Goal: Transaction & Acquisition: Purchase product/service

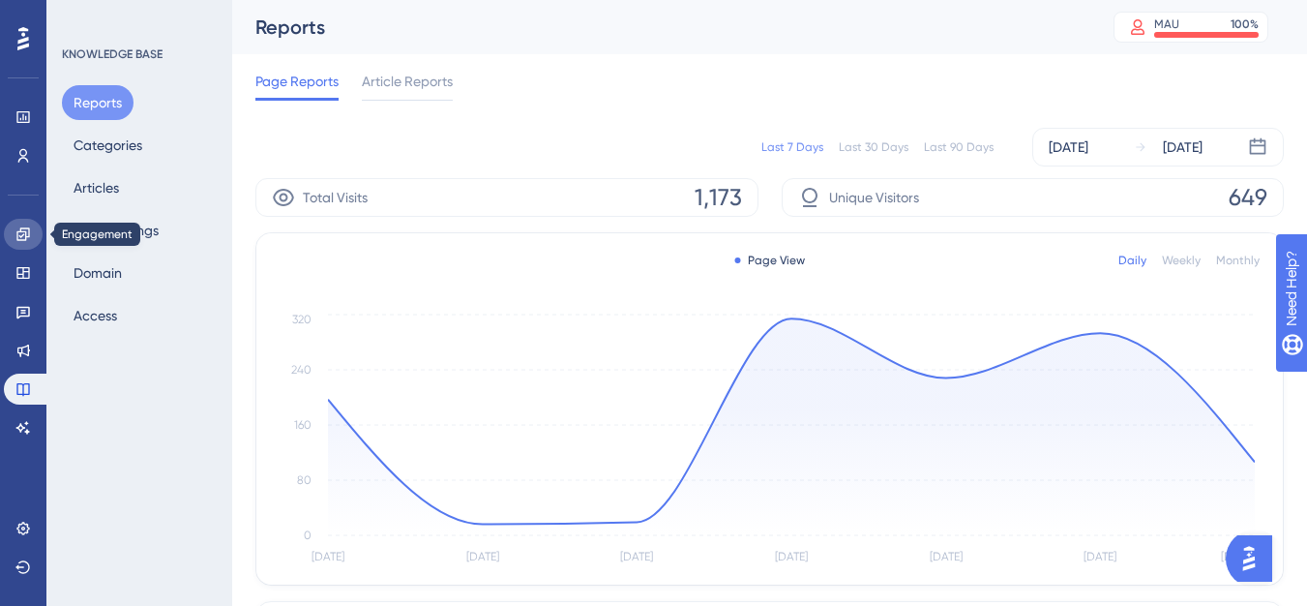
click at [11, 232] on link at bounding box center [23, 234] width 39 height 31
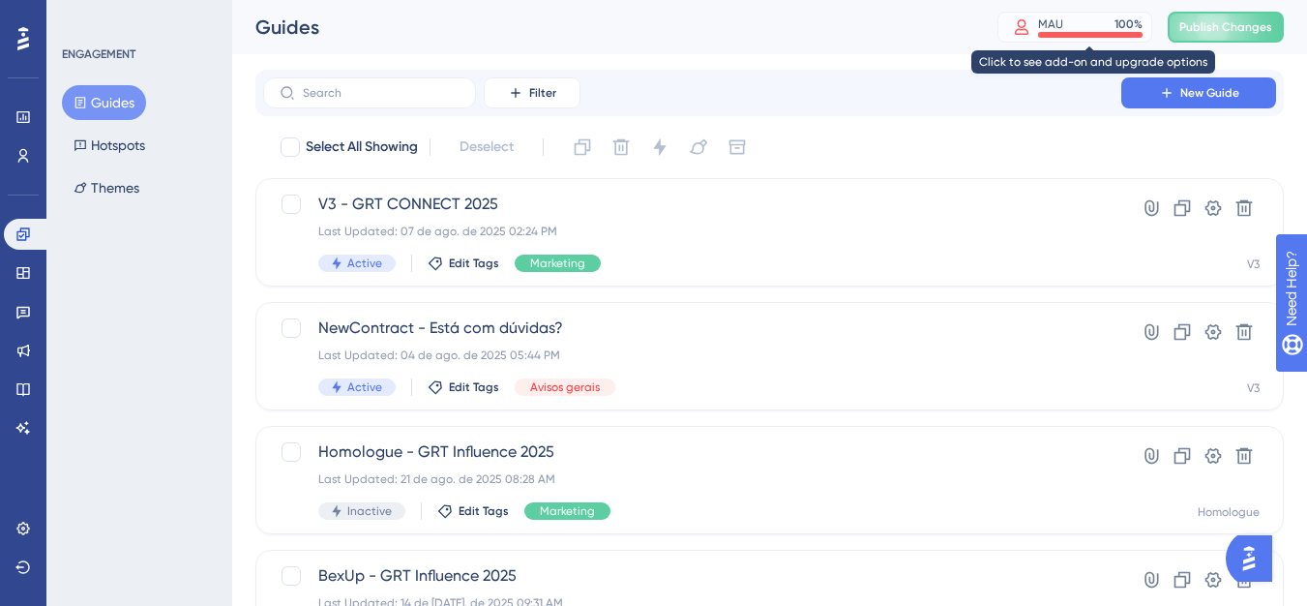
click at [1064, 17] on div "MAU" at bounding box center [1050, 23] width 25 height 15
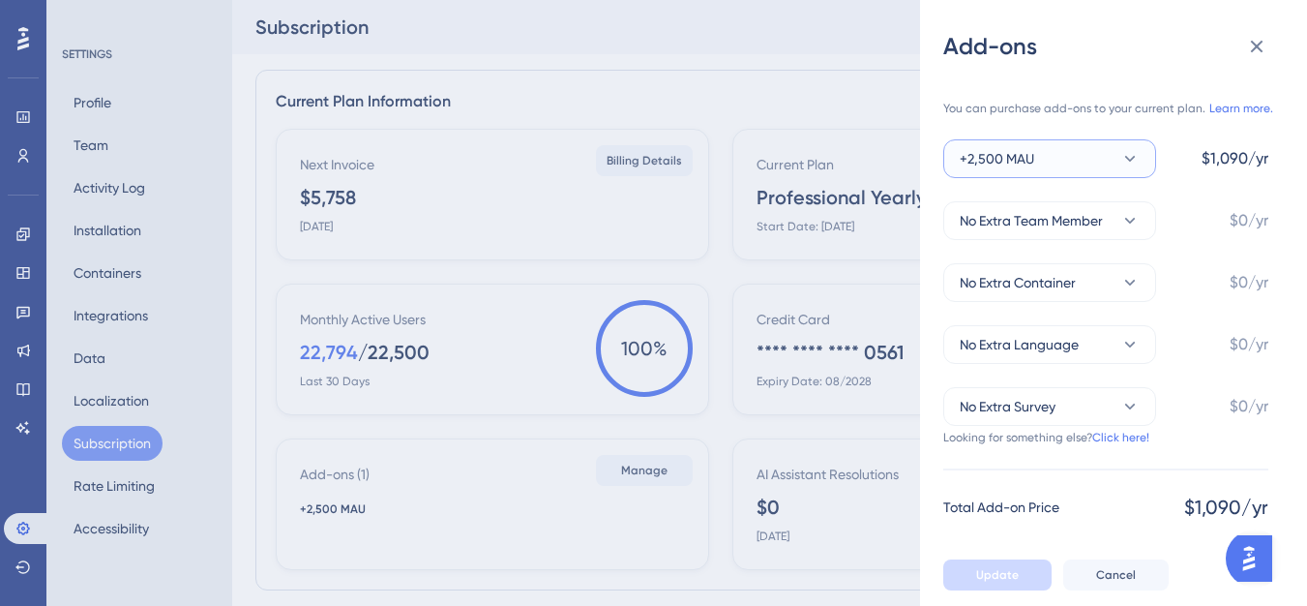
click at [1138, 152] on icon at bounding box center [1130, 158] width 19 height 19
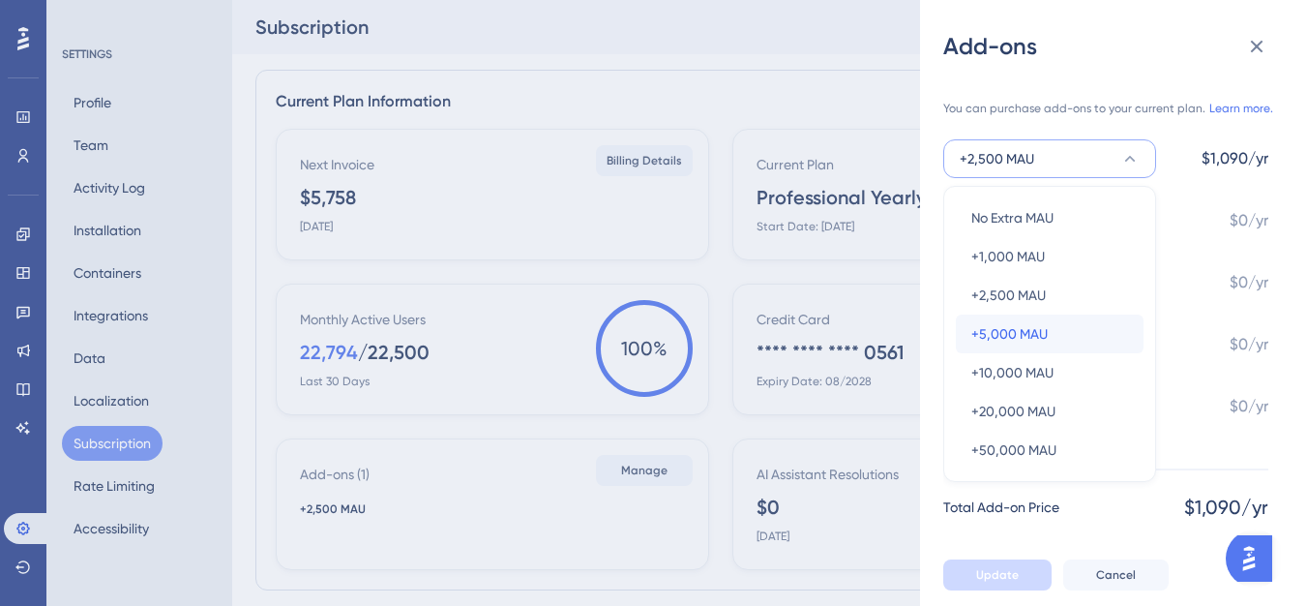
click at [999, 342] on span "+5,000 MAU" at bounding box center [1010, 333] width 76 height 23
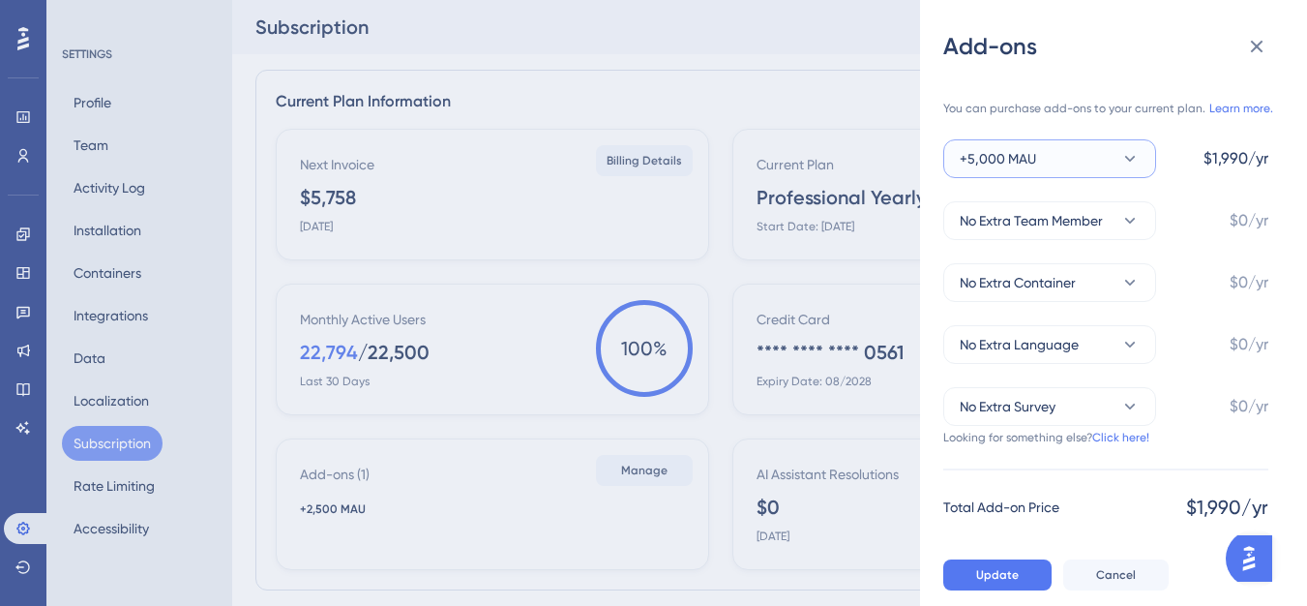
click at [1117, 168] on button "+5,000 MAU" at bounding box center [1050, 158] width 213 height 39
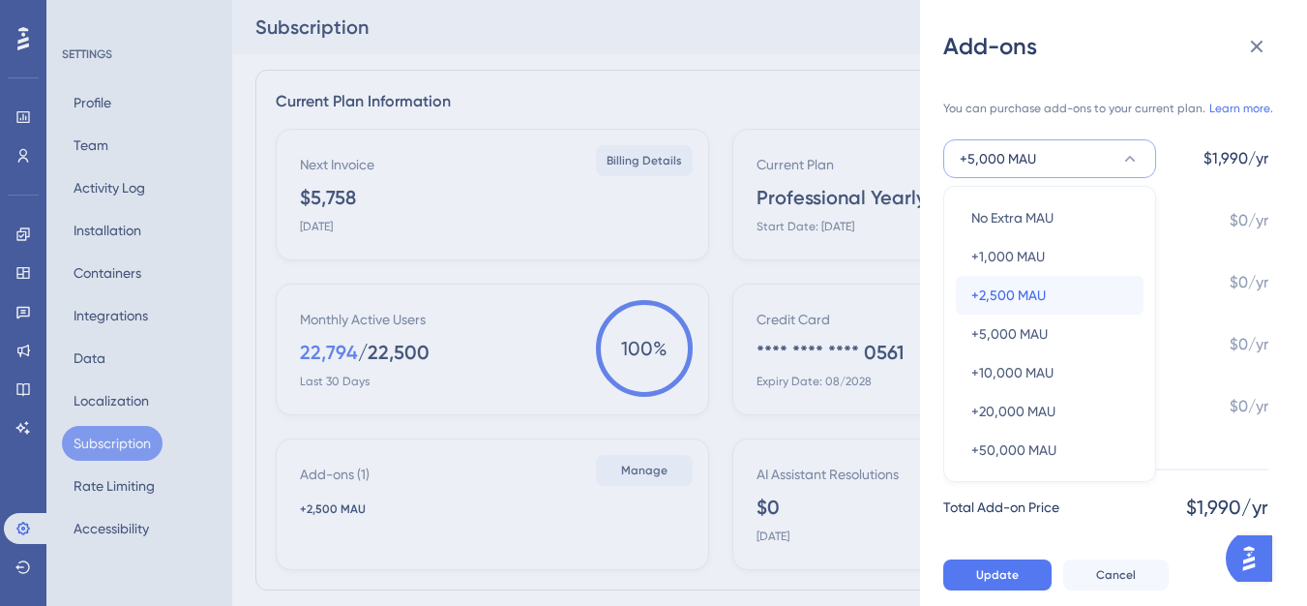
click at [1056, 288] on div "+2,500 MAU +2,500 MAU" at bounding box center [1050, 295] width 157 height 39
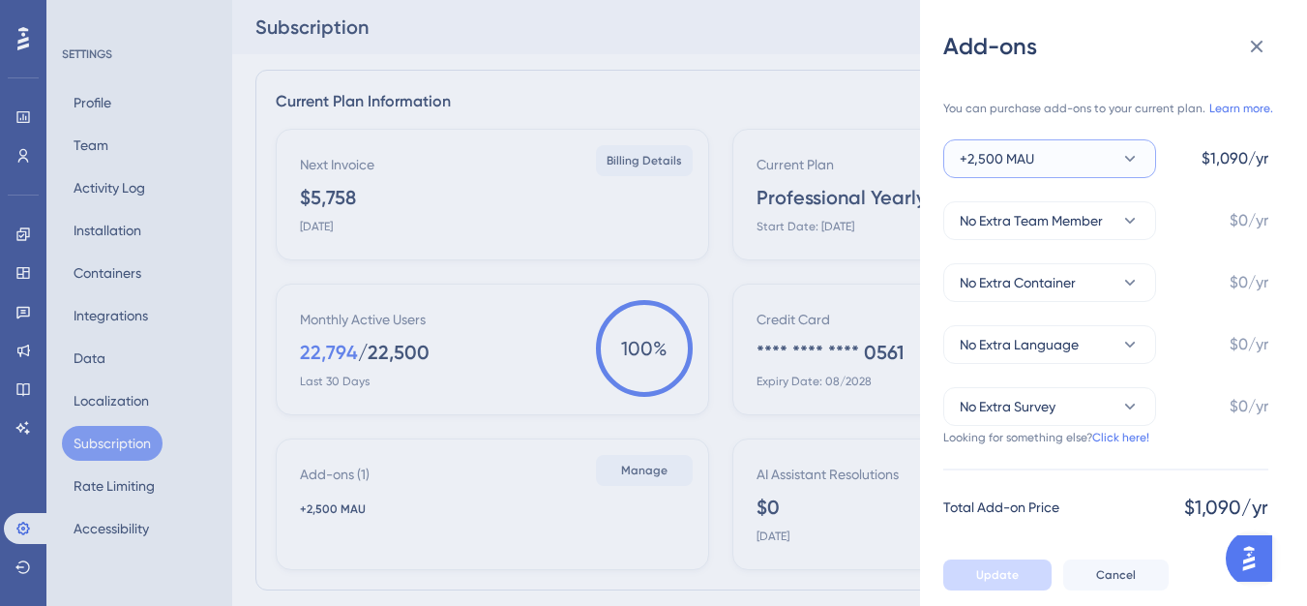
click at [1103, 166] on button "+2,500 MAU" at bounding box center [1050, 158] width 213 height 39
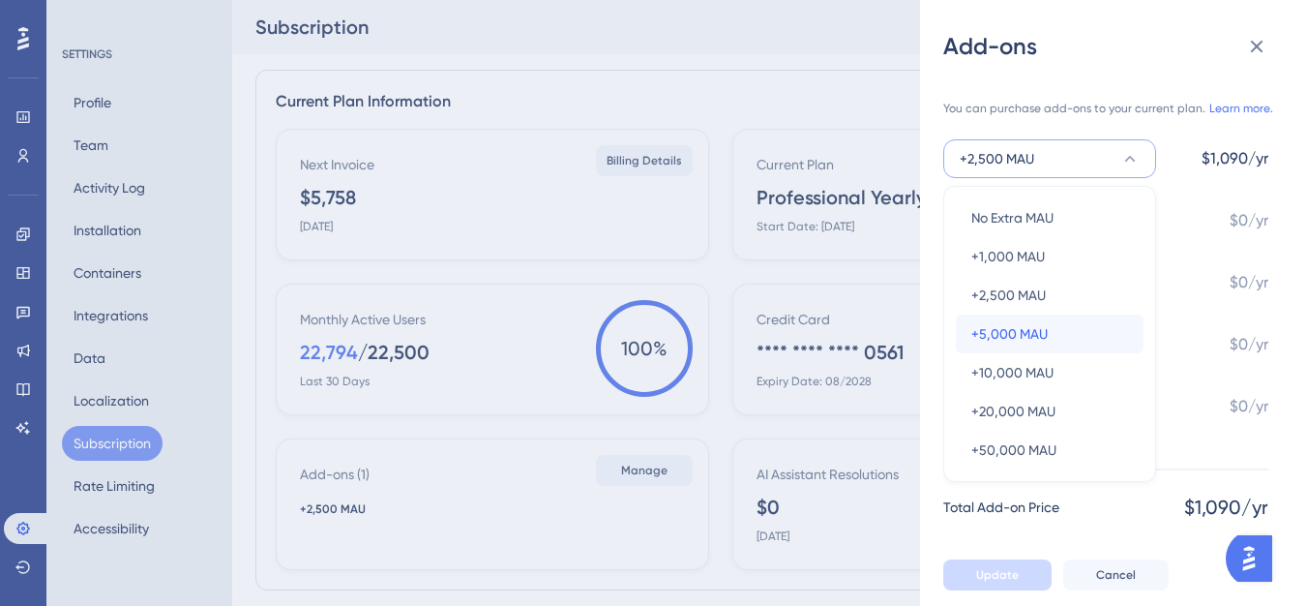
click at [984, 344] on span "+5,000 MAU" at bounding box center [1010, 333] width 76 height 23
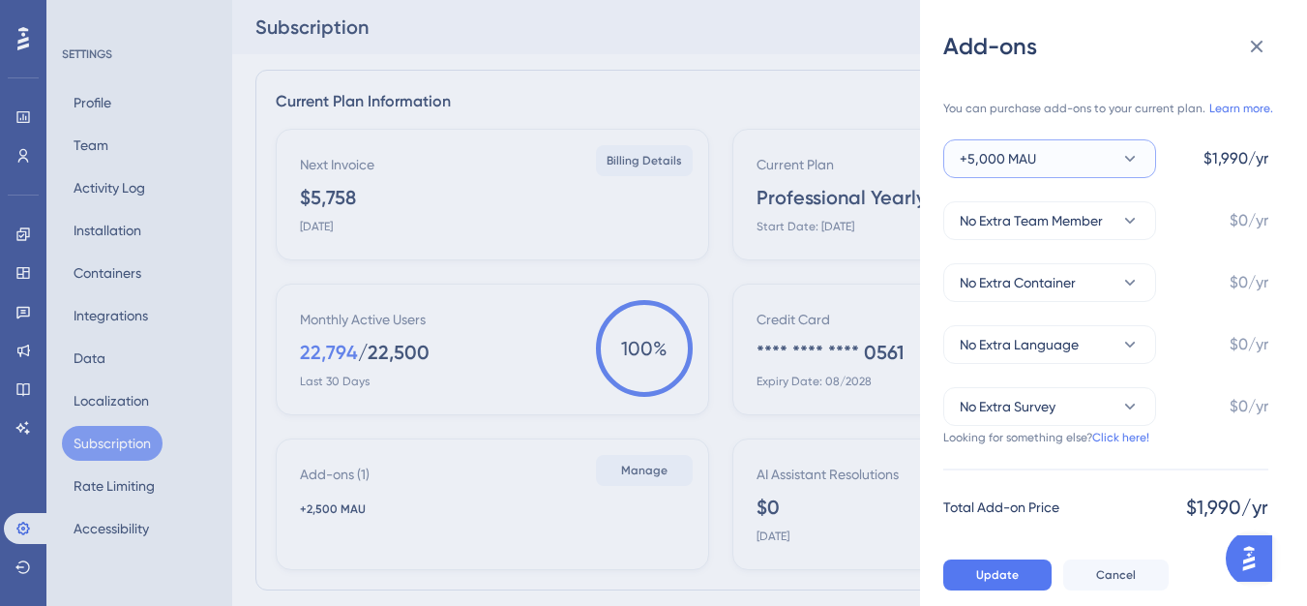
click at [1106, 170] on button "+5,000 MAU" at bounding box center [1050, 158] width 213 height 39
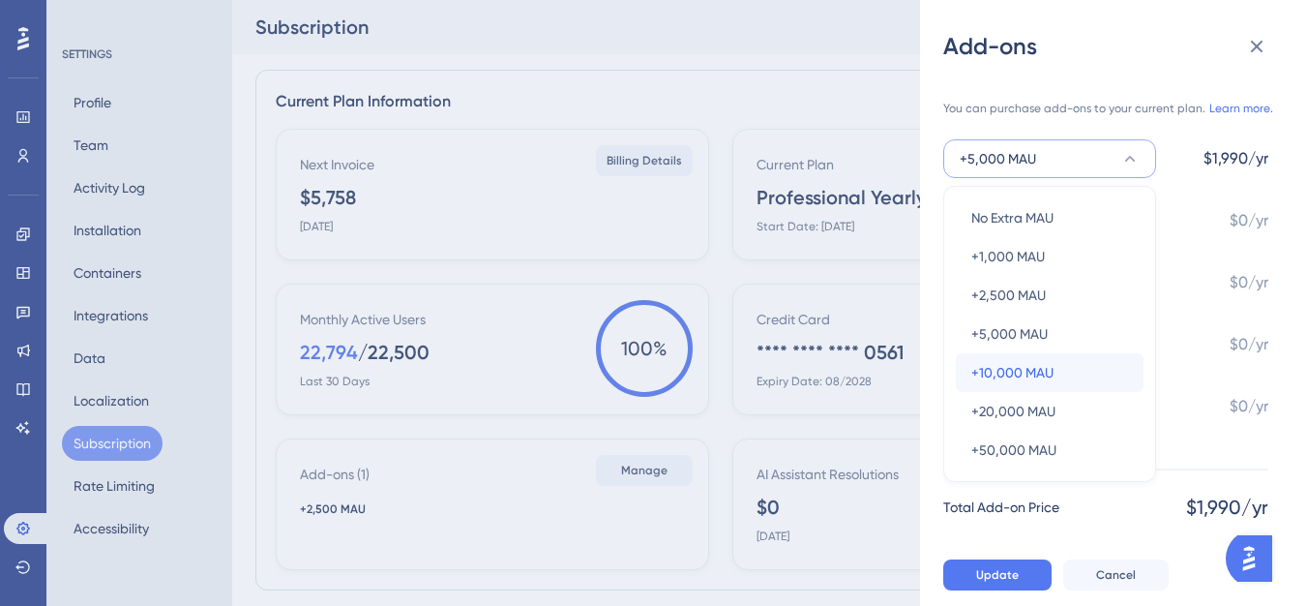
click at [1004, 383] on span "+10,000 MAU" at bounding box center [1013, 372] width 82 height 23
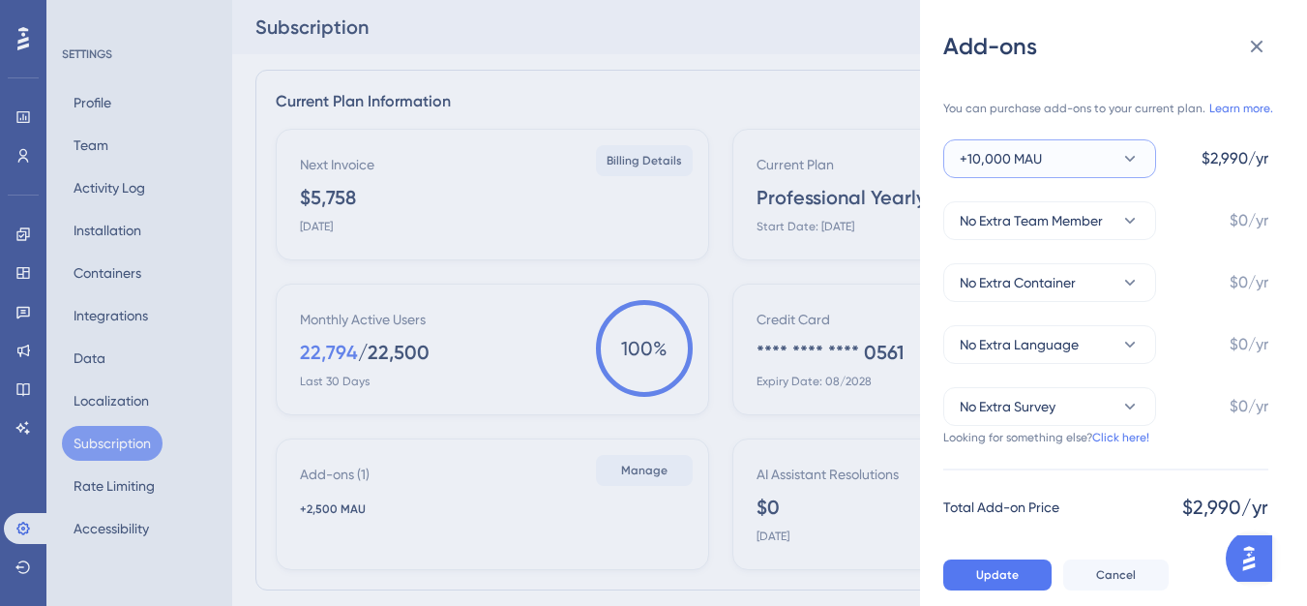
click at [1133, 163] on icon at bounding box center [1130, 158] width 19 height 19
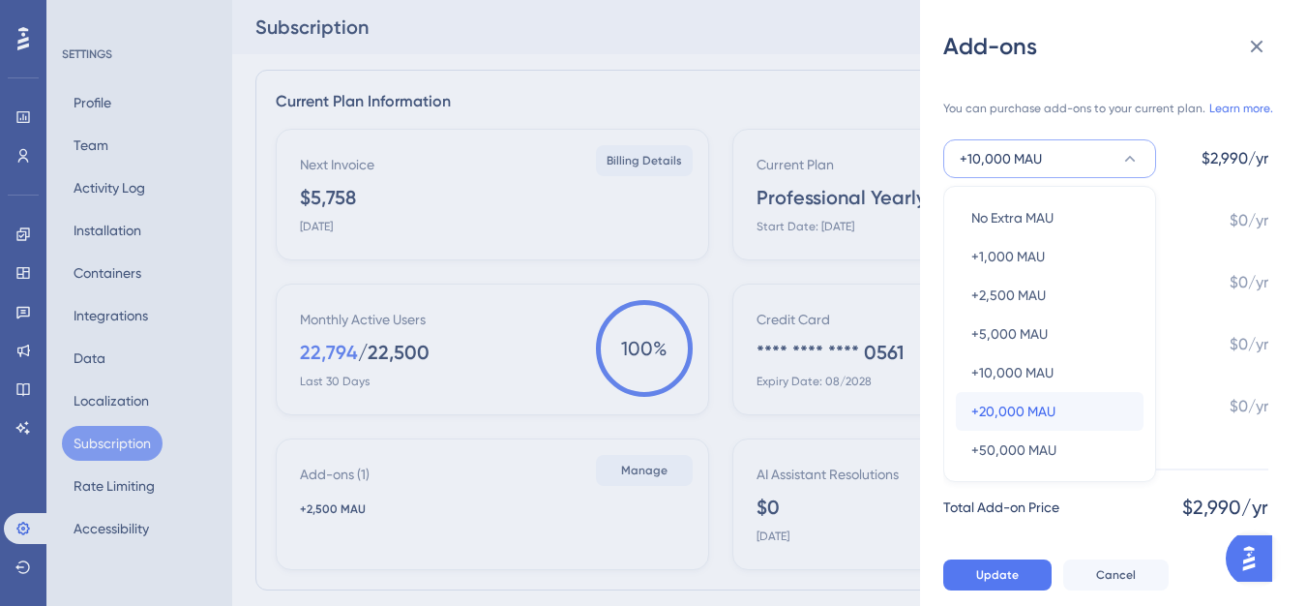
click at [989, 419] on span "+20,000 MAU" at bounding box center [1014, 411] width 84 height 23
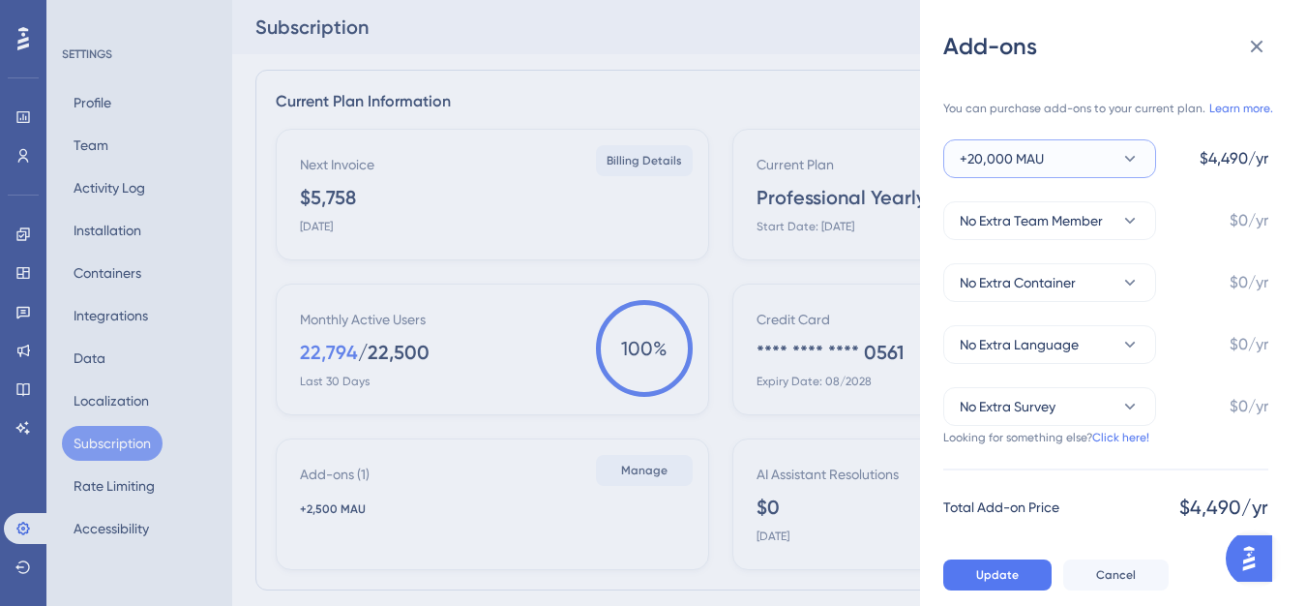
click at [1120, 155] on button "+20,000 MAU" at bounding box center [1050, 158] width 213 height 39
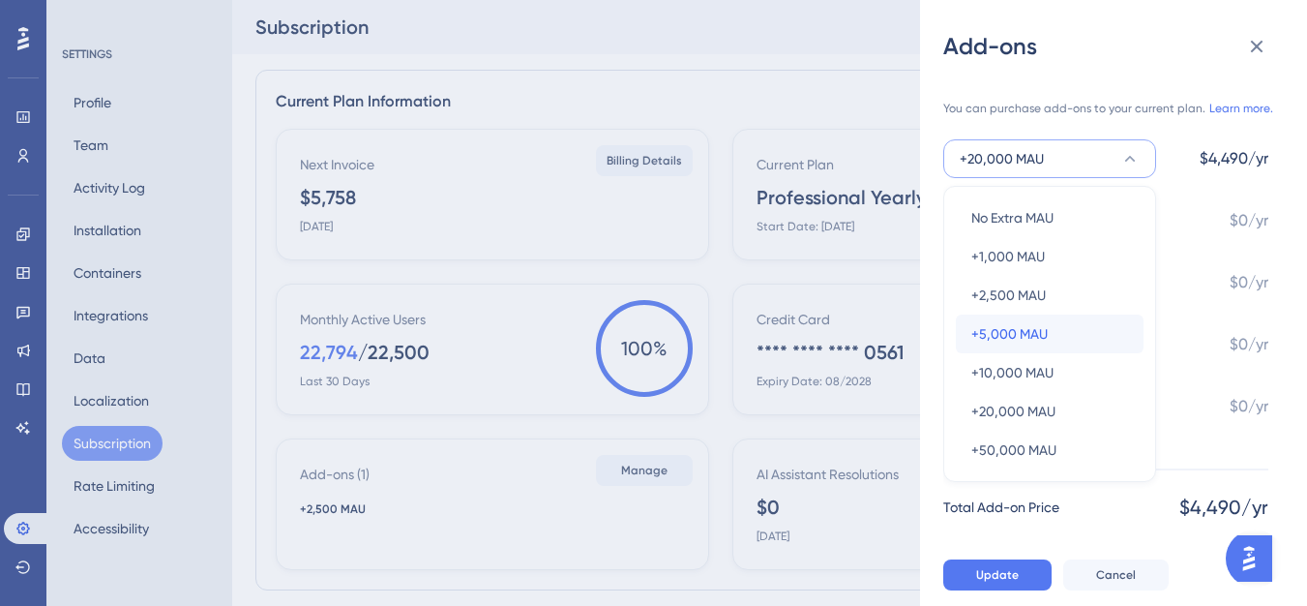
click at [1021, 335] on span "+5,000 MAU" at bounding box center [1010, 333] width 76 height 23
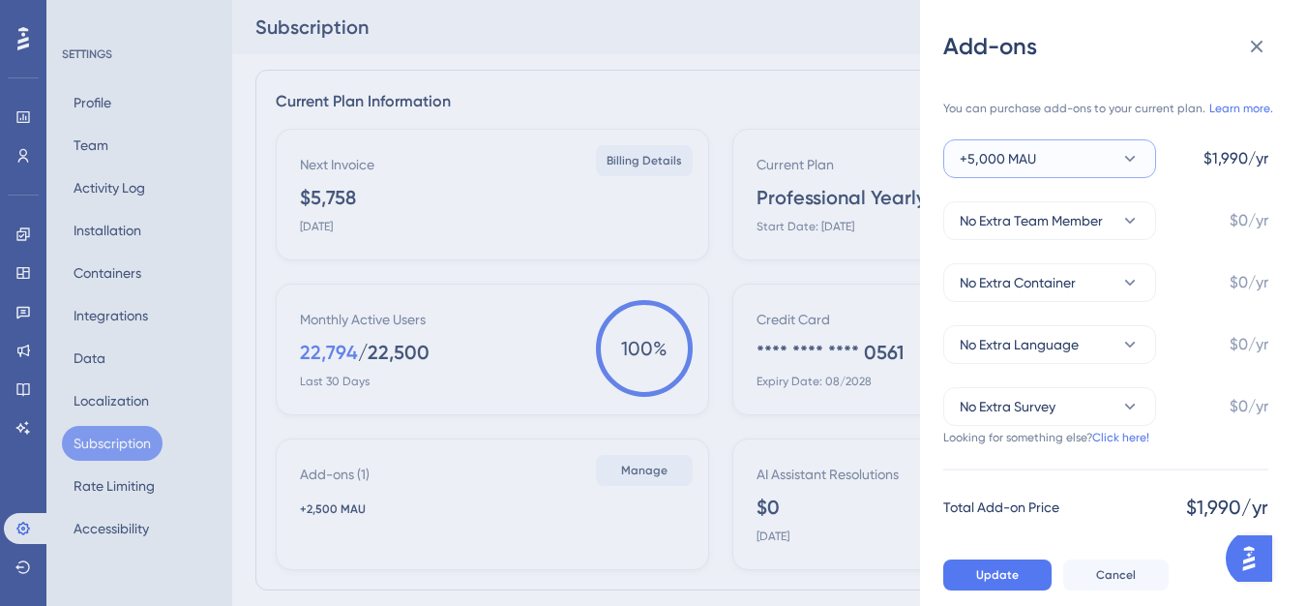
click at [1133, 169] on button "+5,000 MAU" at bounding box center [1050, 158] width 213 height 39
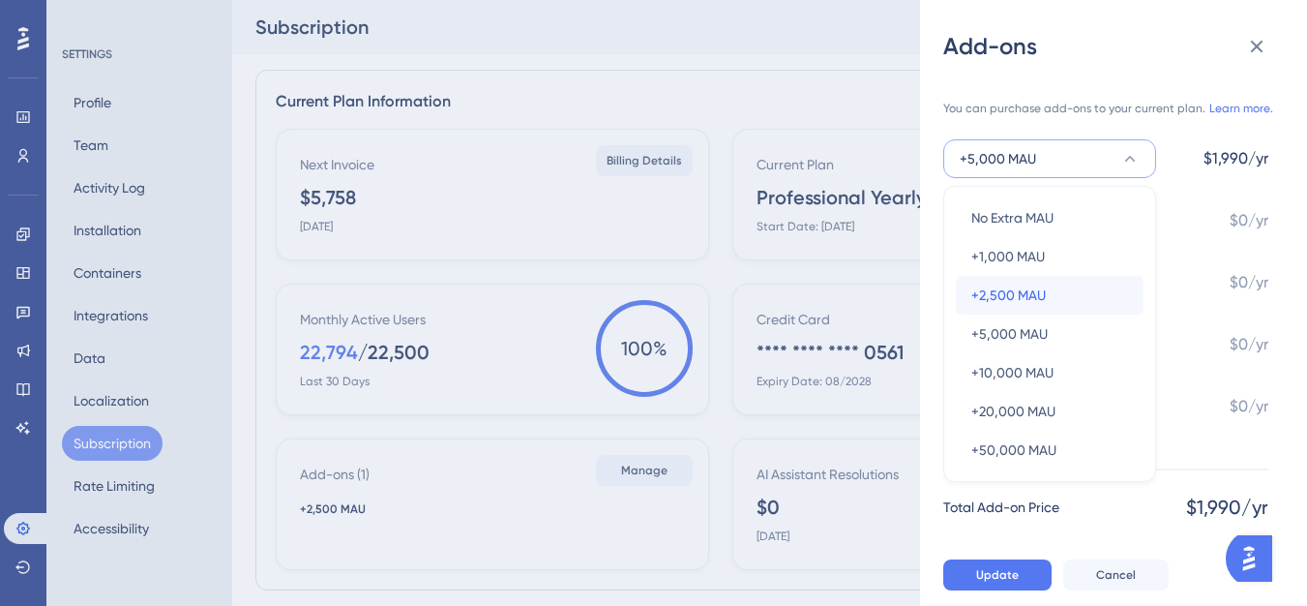
click at [1021, 300] on span "+2,500 MAU" at bounding box center [1009, 295] width 75 height 23
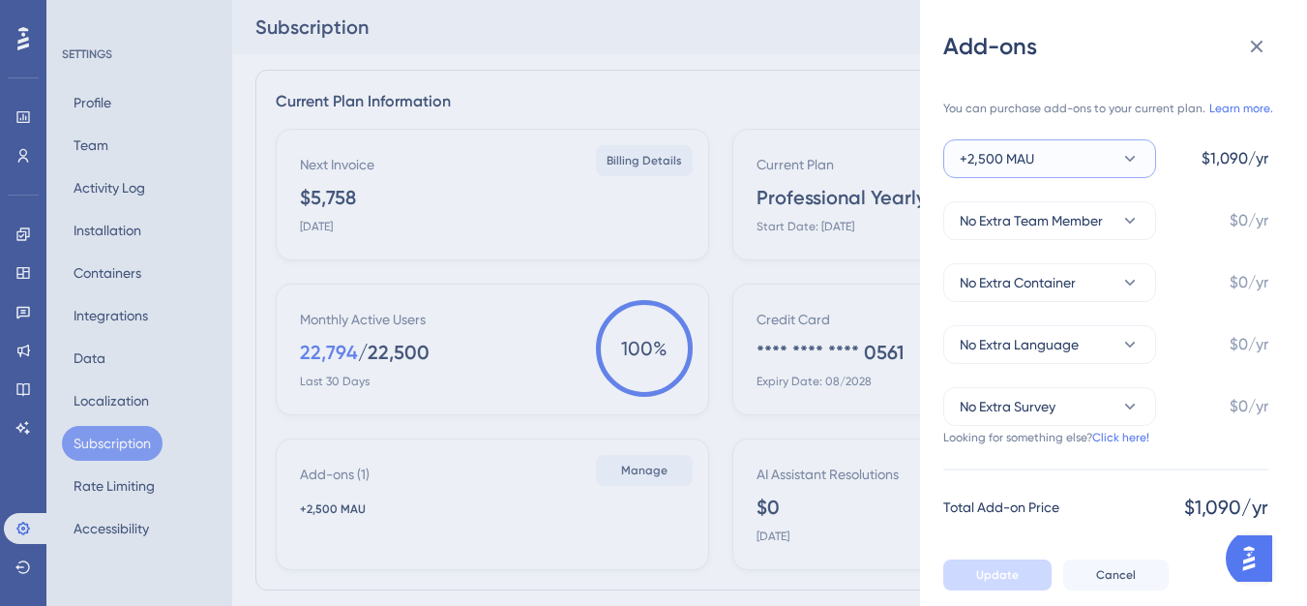
click at [1124, 163] on icon at bounding box center [1130, 158] width 19 height 19
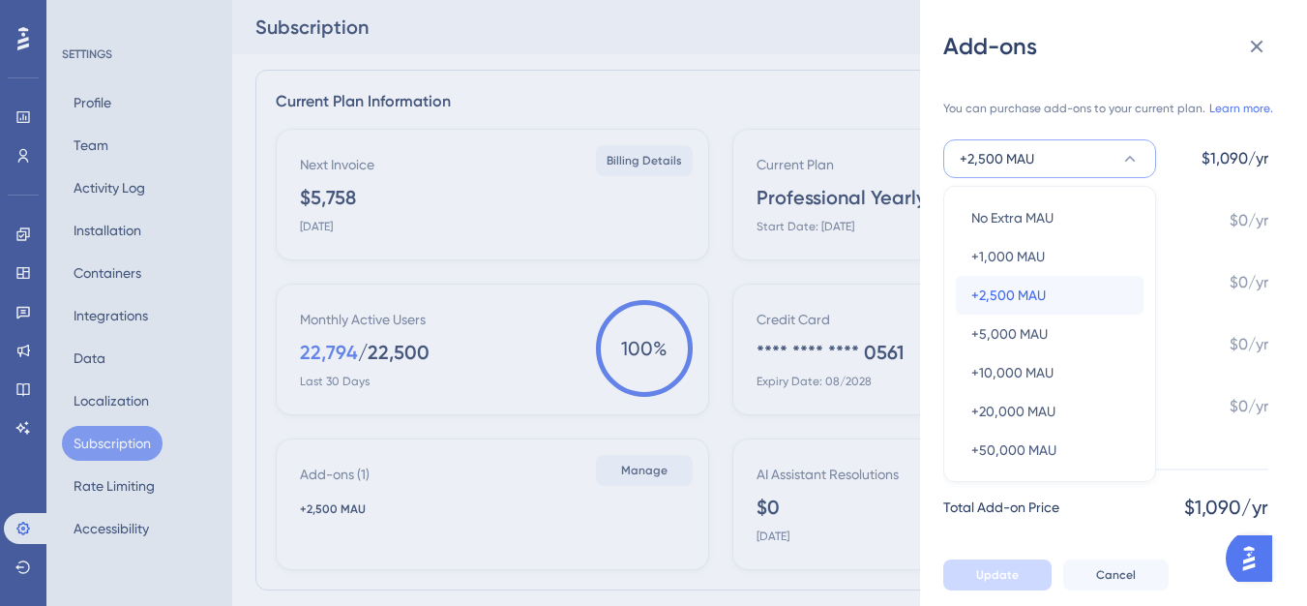
click at [1056, 307] on div "+2,500 MAU +2,500 MAU" at bounding box center [1050, 295] width 157 height 39
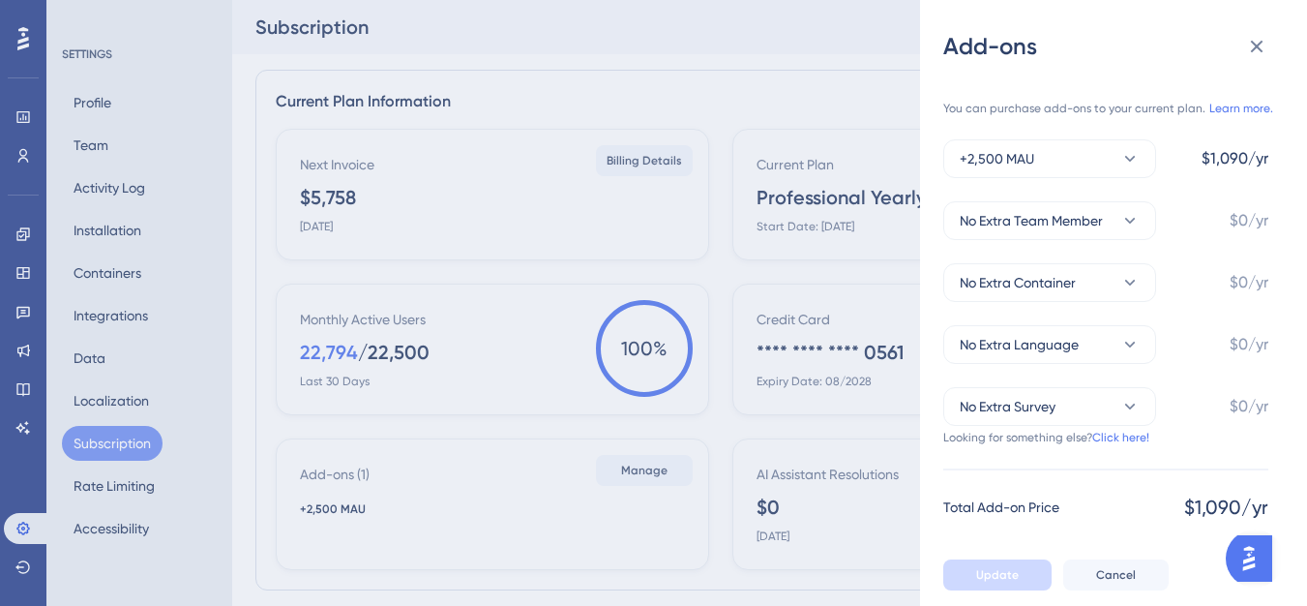
click at [1134, 183] on div "You can purchase add-ons to your current plan. Learn more. +2,500 MAU $1,090/yr…" at bounding box center [1106, 255] width 325 height 341
click at [1133, 173] on button "+2,500 MAU" at bounding box center [1050, 158] width 213 height 39
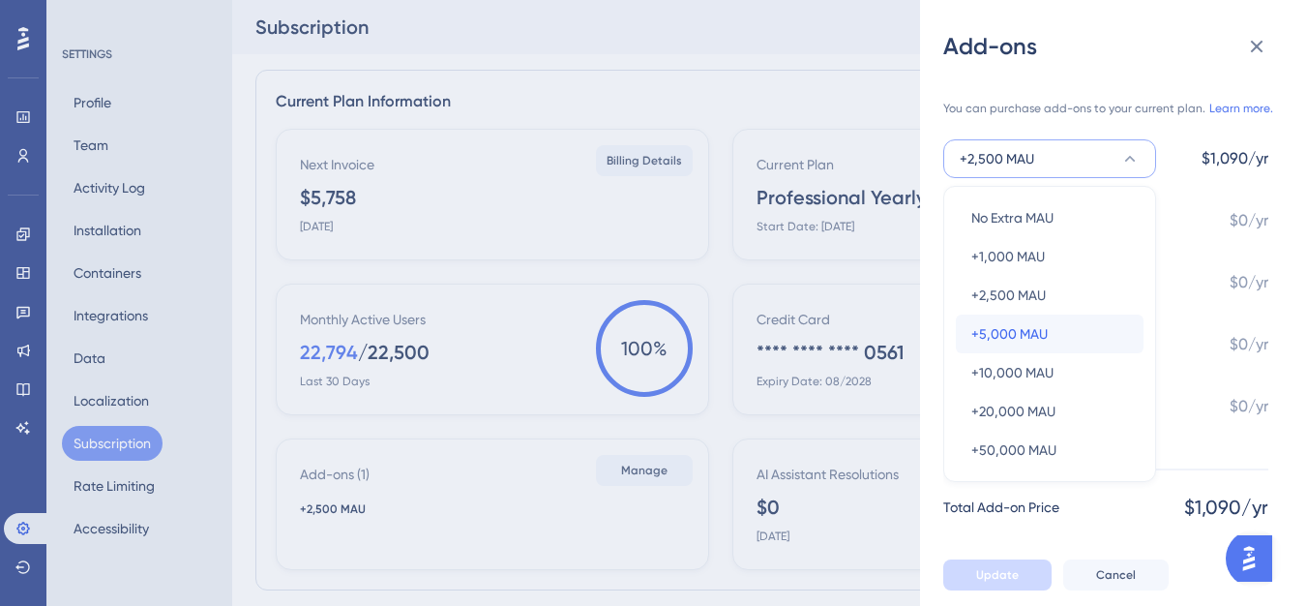
click at [1037, 319] on div "+5,000 MAU +5,000 MAU" at bounding box center [1050, 334] width 157 height 39
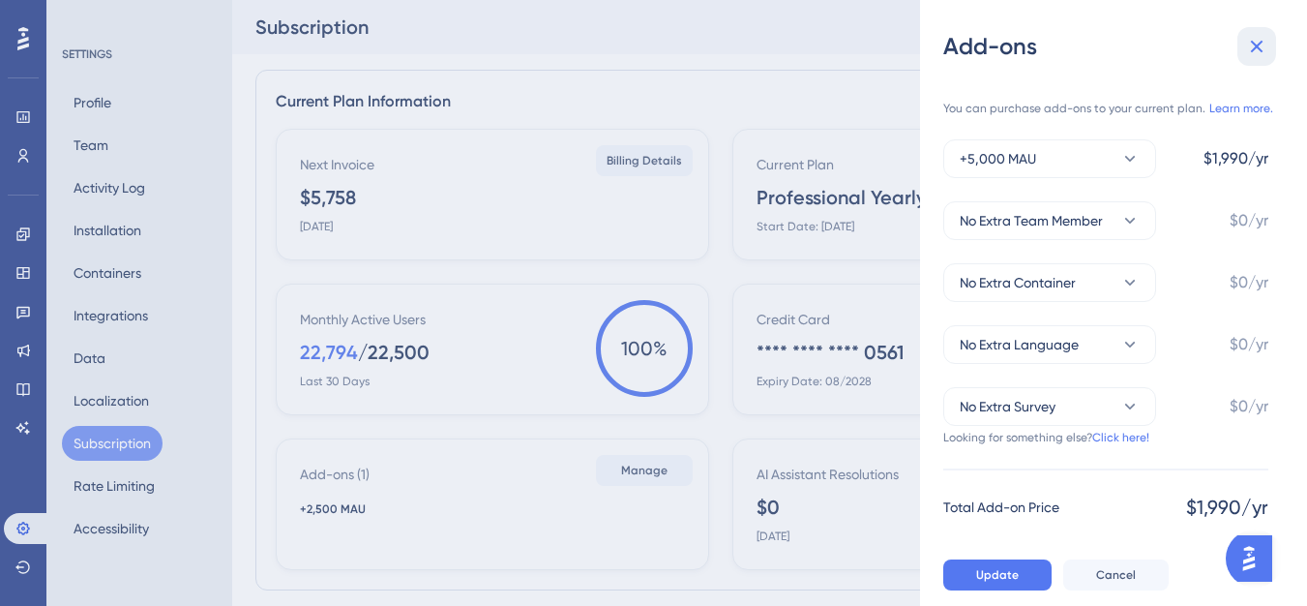
click at [1258, 47] on icon at bounding box center [1257, 47] width 13 height 13
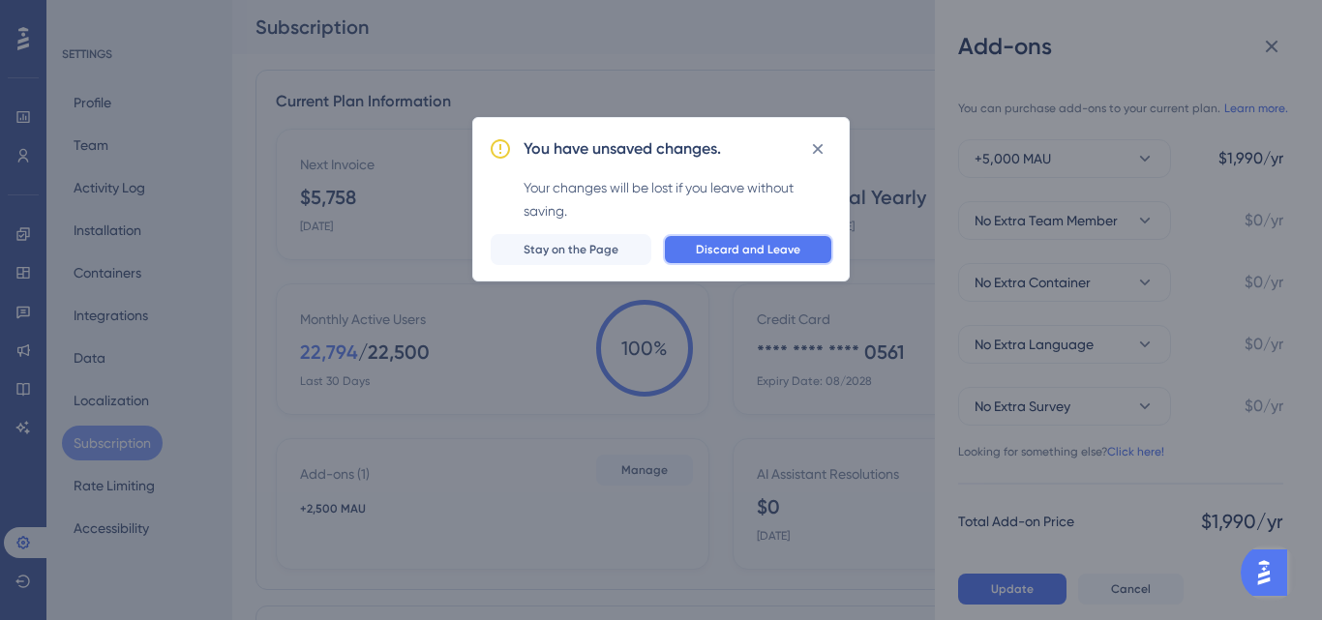
click at [783, 239] on button "Discard and Leave" at bounding box center [748, 249] width 170 height 31
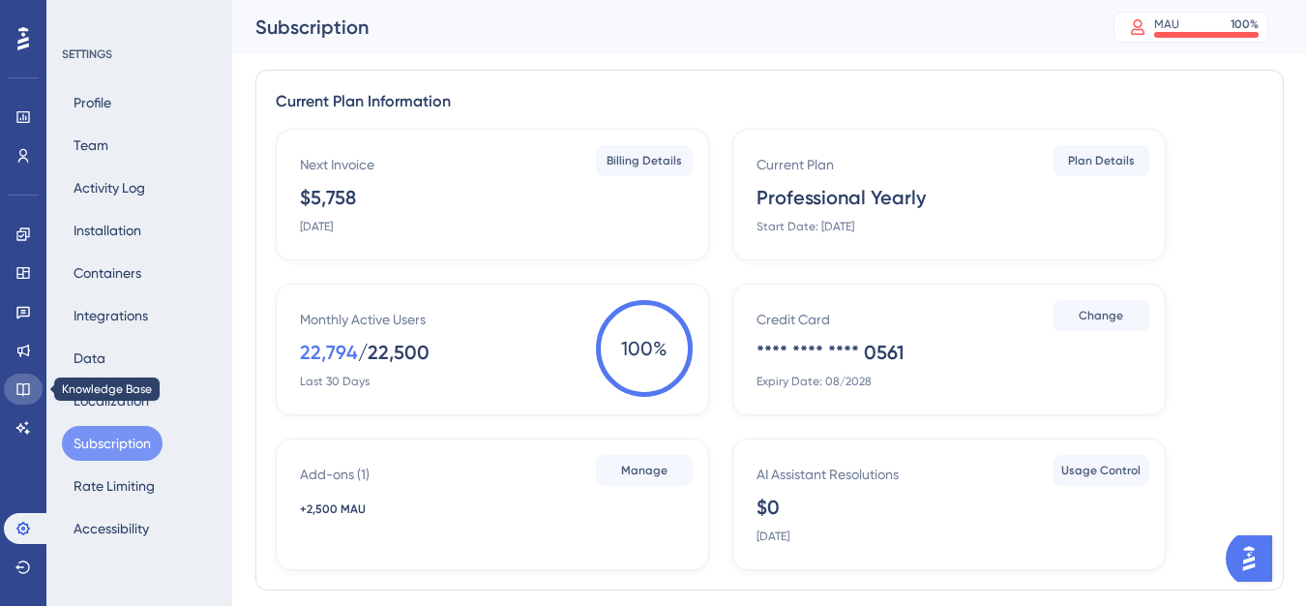
click at [28, 398] on link at bounding box center [23, 389] width 39 height 31
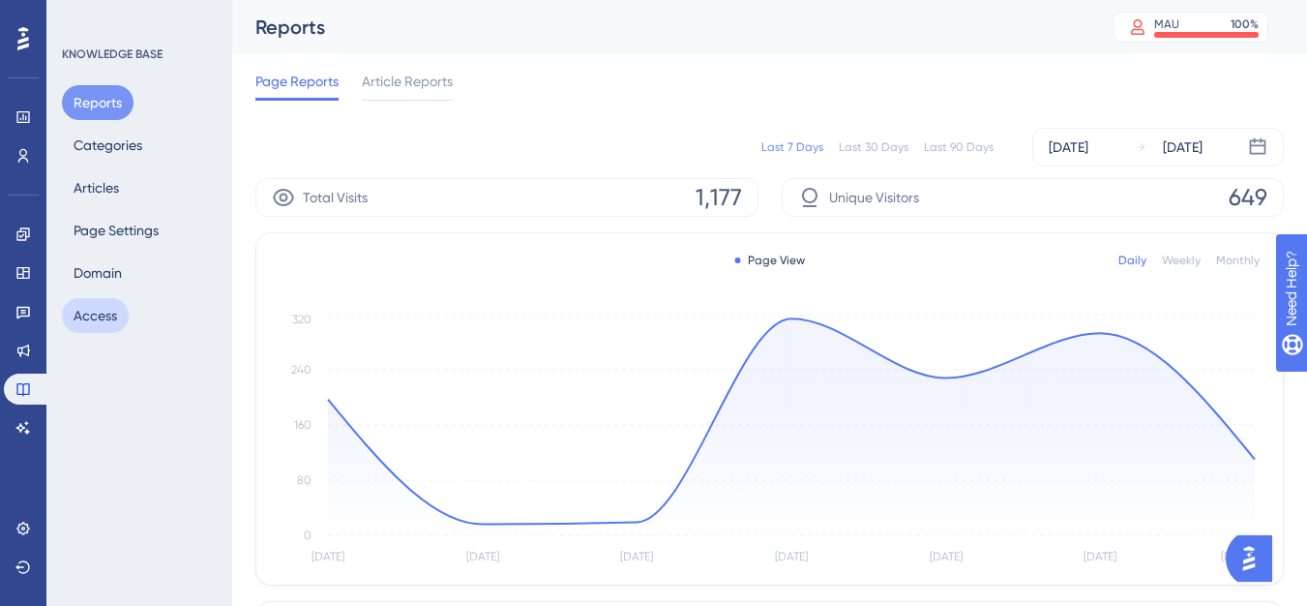
click at [115, 308] on button "Access" at bounding box center [95, 315] width 67 height 35
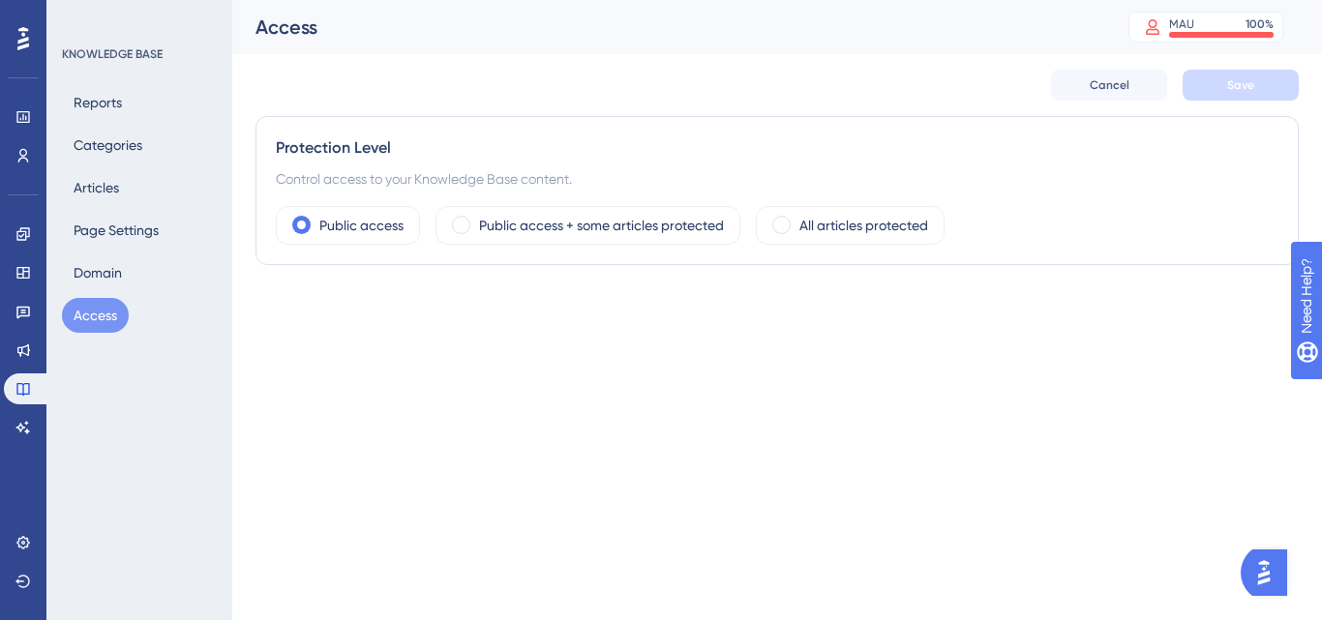
click at [126, 205] on div "Reports Categories Articles Page Settings Domain Access" at bounding box center [140, 209] width 157 height 248
click at [126, 185] on button "Articles" at bounding box center [96, 187] width 69 height 35
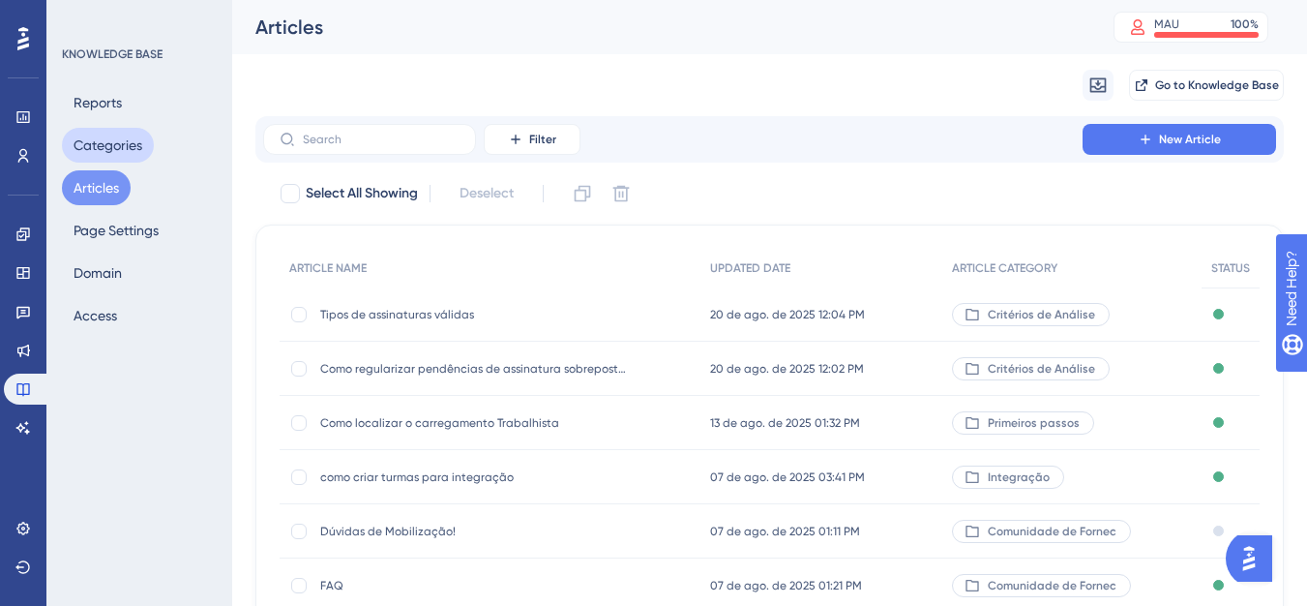
click at [129, 150] on button "Categories" at bounding box center [108, 145] width 92 height 35
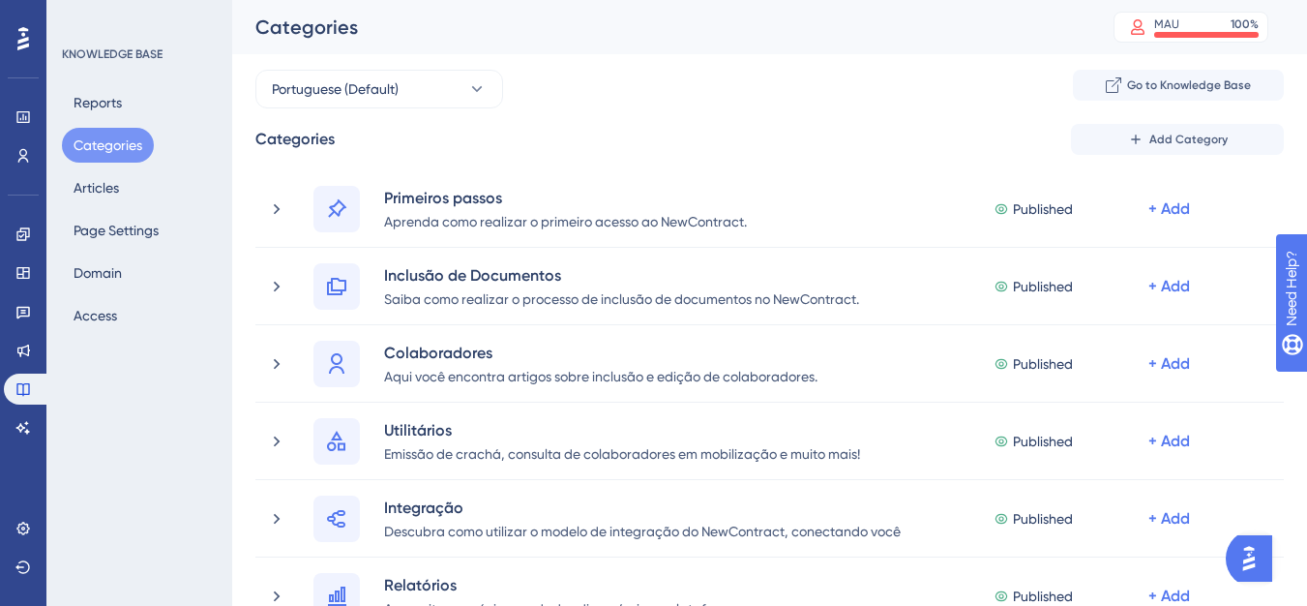
click at [1187, 81] on span "Go to Knowledge Base" at bounding box center [1189, 84] width 124 height 15
click at [1180, 19] on div "MAU" at bounding box center [1166, 23] width 25 height 15
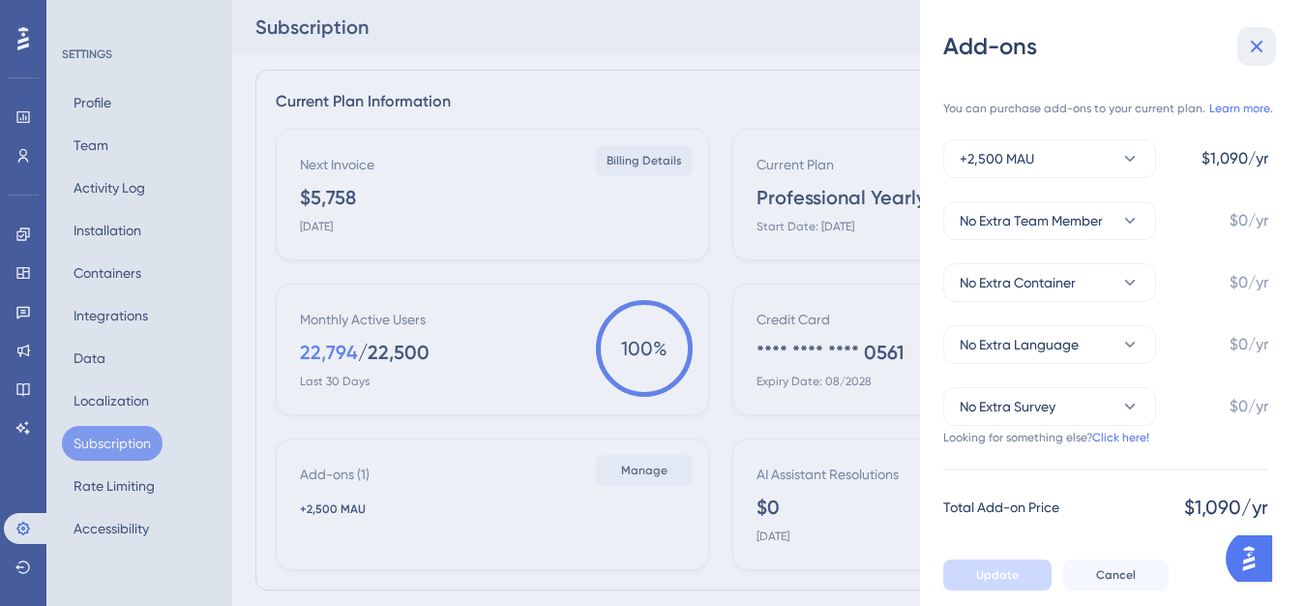
click at [1267, 42] on icon at bounding box center [1256, 46] width 23 height 23
